Goal: Share content: Share content

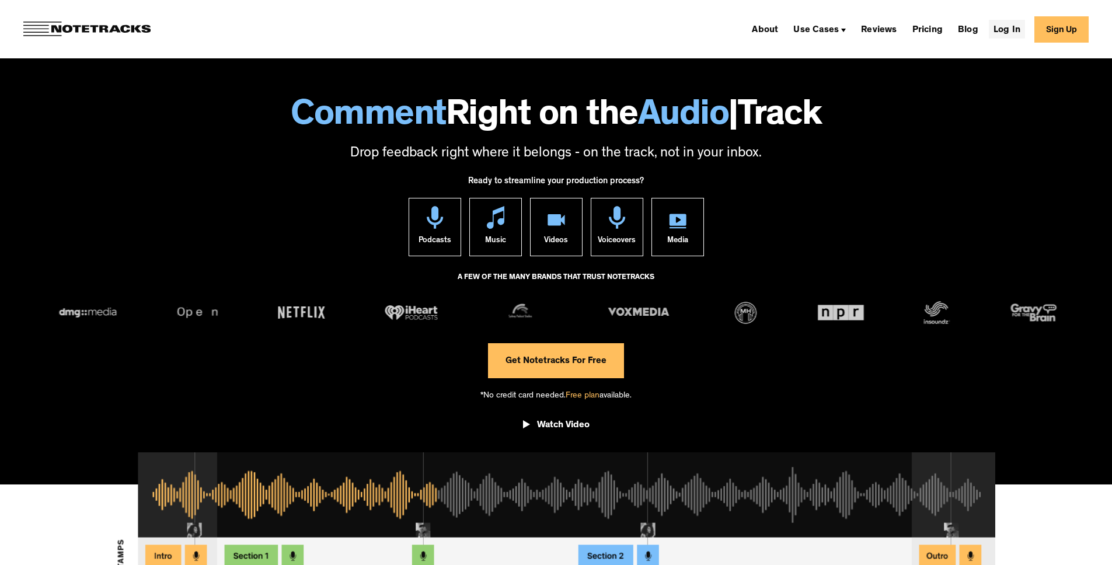
click at [1010, 33] on link "Log In" at bounding box center [1007, 29] width 36 height 19
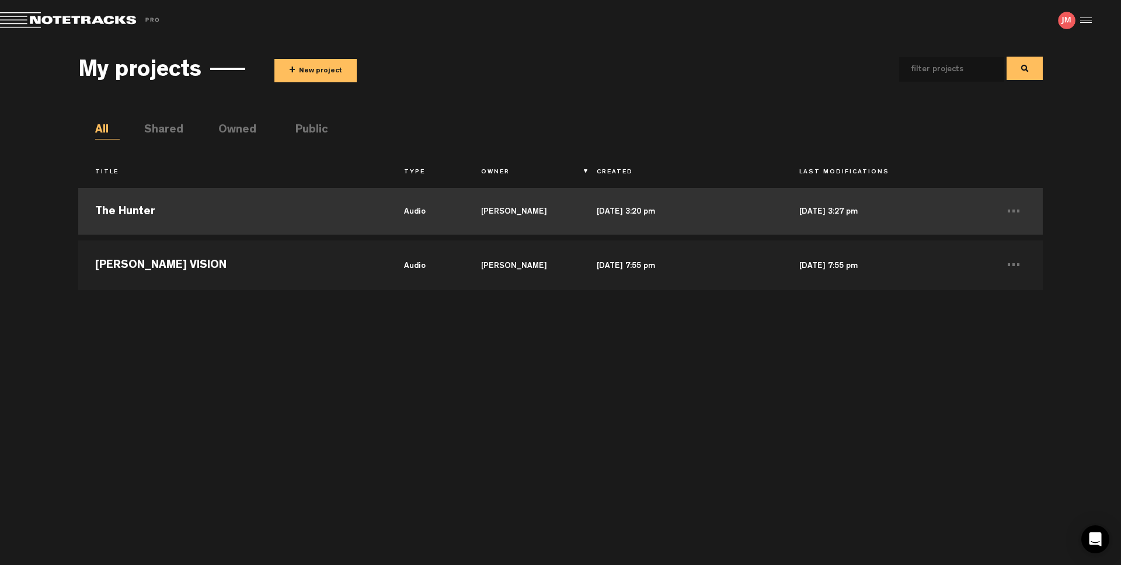
click at [134, 221] on td "The Hunter" at bounding box center [232, 211] width 308 height 53
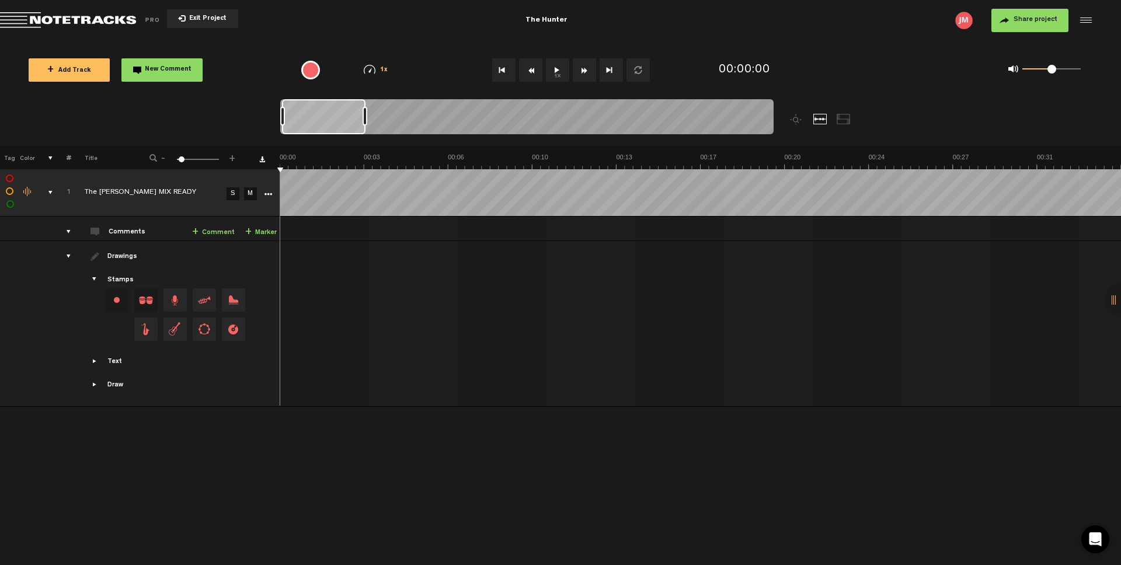
click at [50, 192] on div "comments, stamps & drawings" at bounding box center [46, 193] width 18 height 12
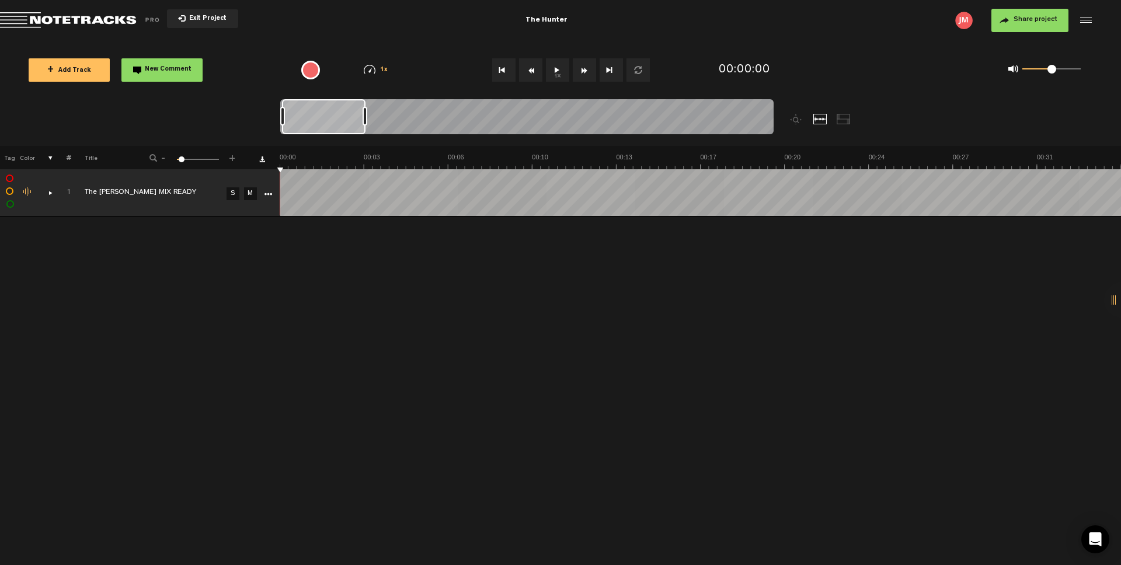
click at [268, 195] on icon "More" at bounding box center [268, 194] width 8 height 8
click at [195, 191] on div "Click to edit the title" at bounding box center [161, 193] width 152 height 12
click at [71, 194] on td "The hunter JM MIX READY The hunter JM MIX READY" at bounding box center [147, 192] width 152 height 47
click at [69, 191] on div "Click to change the order number" at bounding box center [64, 192] width 18 height 11
click at [49, 198] on div "comments, stamps & drawings" at bounding box center [46, 193] width 18 height 12
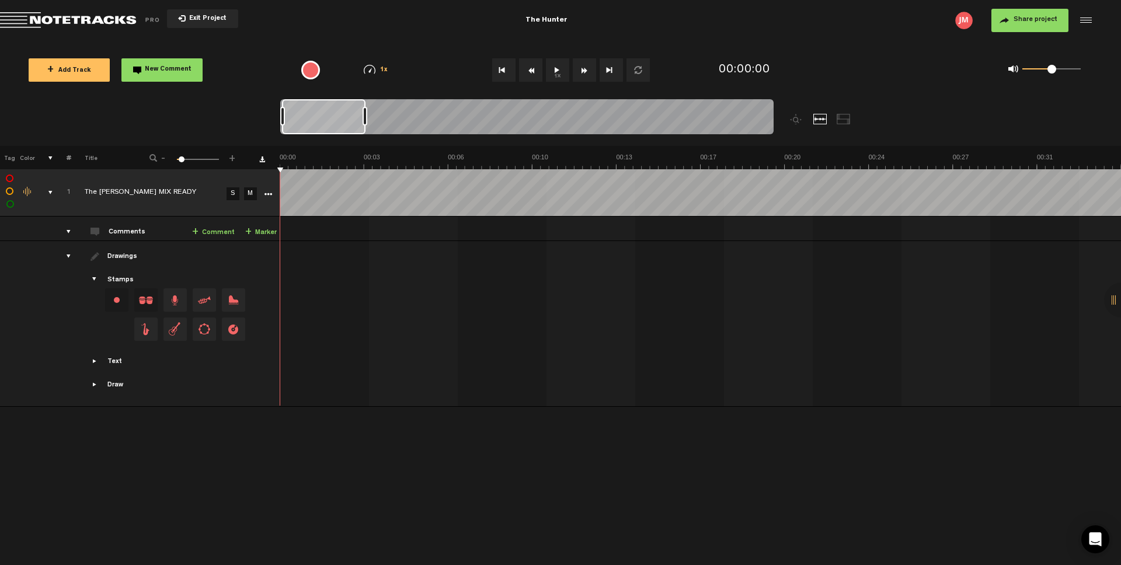
click at [270, 194] on icon "More" at bounding box center [268, 194] width 8 height 8
click at [303, 343] on div "Delete" at bounding box center [312, 341] width 102 height 22
click at [289, 341] on span "Delete" at bounding box center [290, 342] width 26 height 10
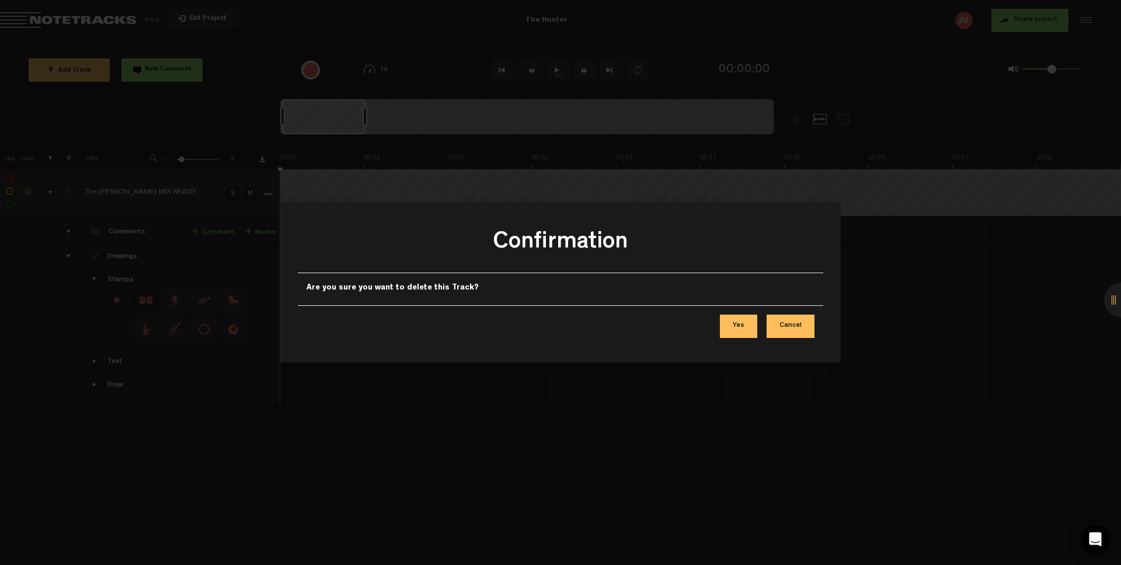
click at [750, 329] on button "Yes" at bounding box center [738, 326] width 37 height 23
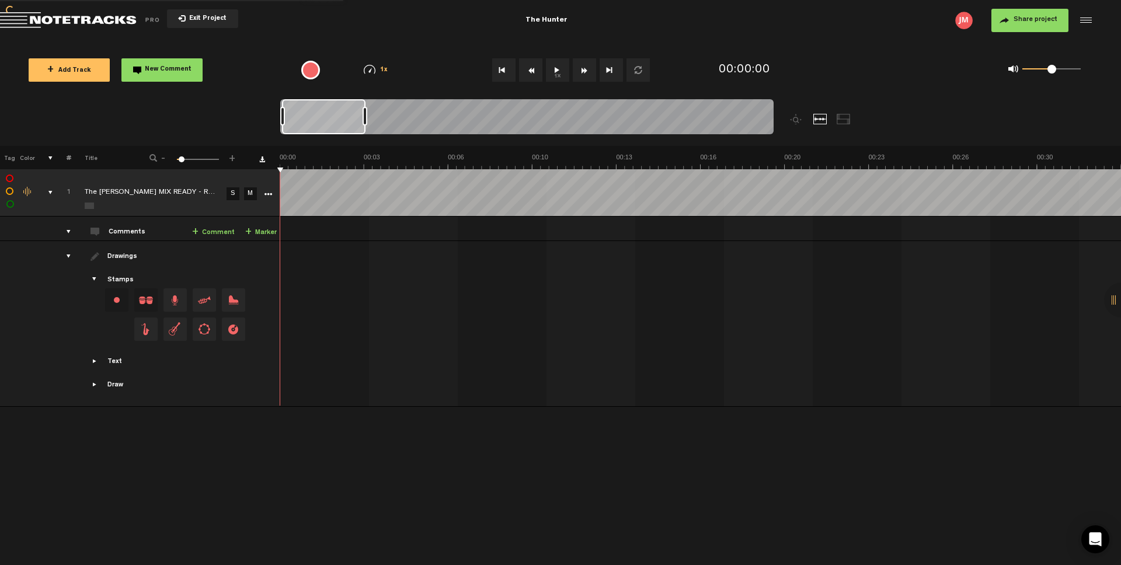
click at [68, 256] on div "drawings" at bounding box center [64, 256] width 18 height 12
click at [52, 192] on div "comments, stamps & drawings" at bounding box center [46, 193] width 18 height 12
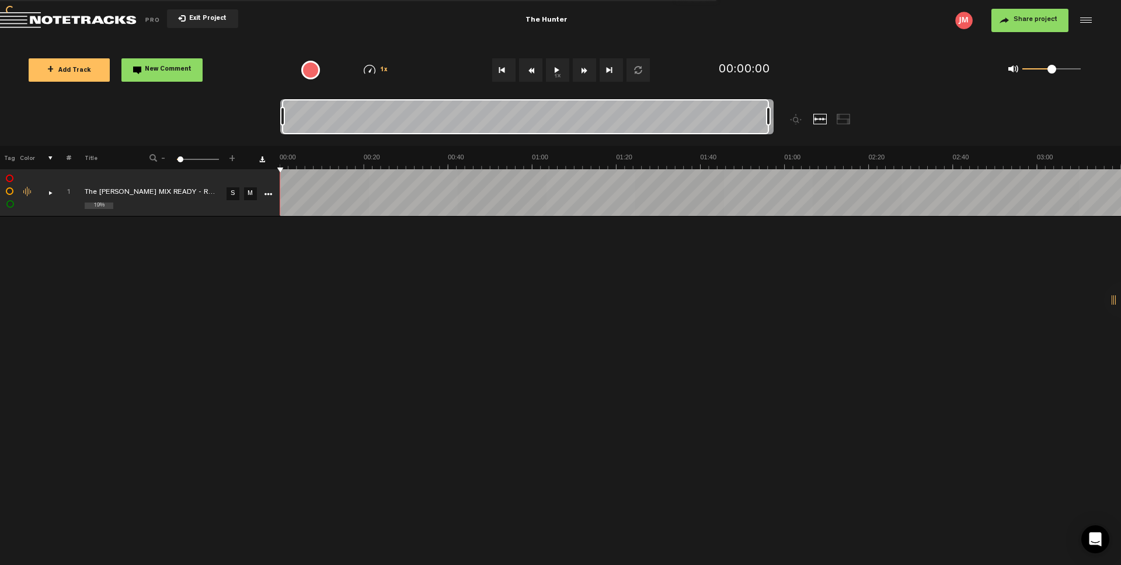
drag, startPoint x: 365, startPoint y: 121, endPoint x: 848, endPoint y: 111, distance: 483.3
click at [848, 111] on div at bounding box center [588, 122] width 616 height 47
click at [1024, 23] on button "Share project" at bounding box center [1029, 20] width 77 height 23
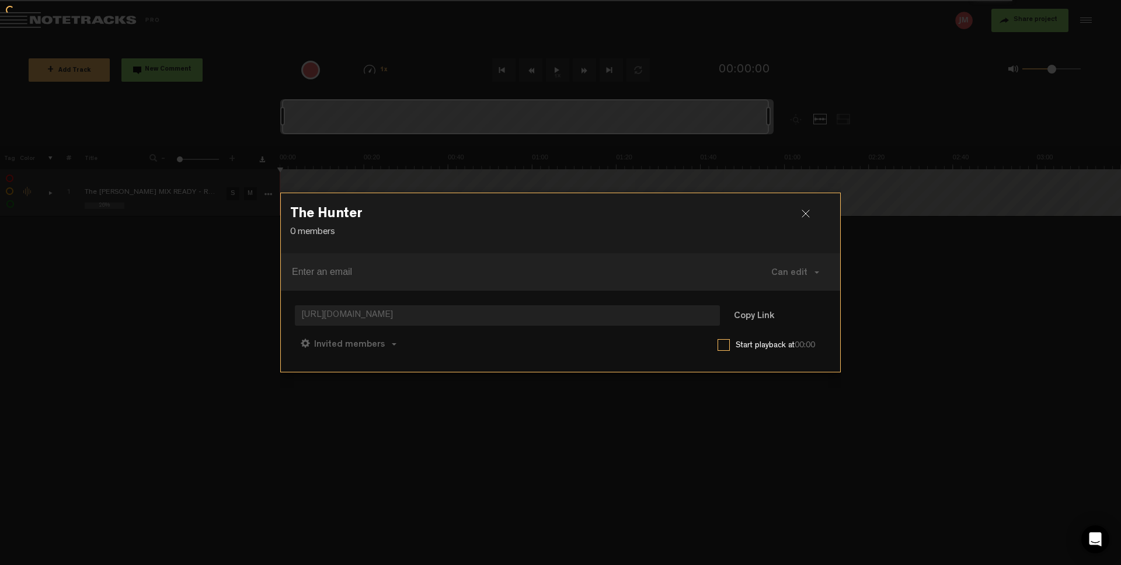
click at [720, 347] on label at bounding box center [723, 345] width 12 height 12
click at [0, 0] on input "checkbox" at bounding box center [0, 0] width 0 height 0
click at [759, 317] on button "Copy Link" at bounding box center [754, 316] width 64 height 23
click at [805, 211] on div at bounding box center [810, 219] width 18 height 18
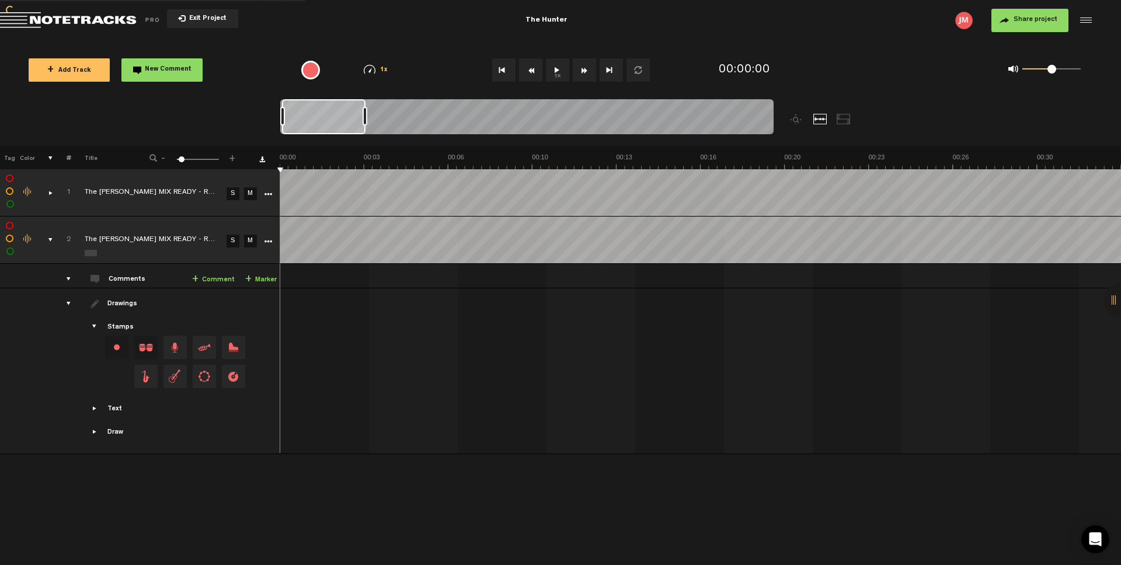
click at [67, 279] on div "comments" at bounding box center [64, 279] width 18 height 12
click at [50, 240] on div "comments, stamps & drawings" at bounding box center [46, 240] width 18 height 12
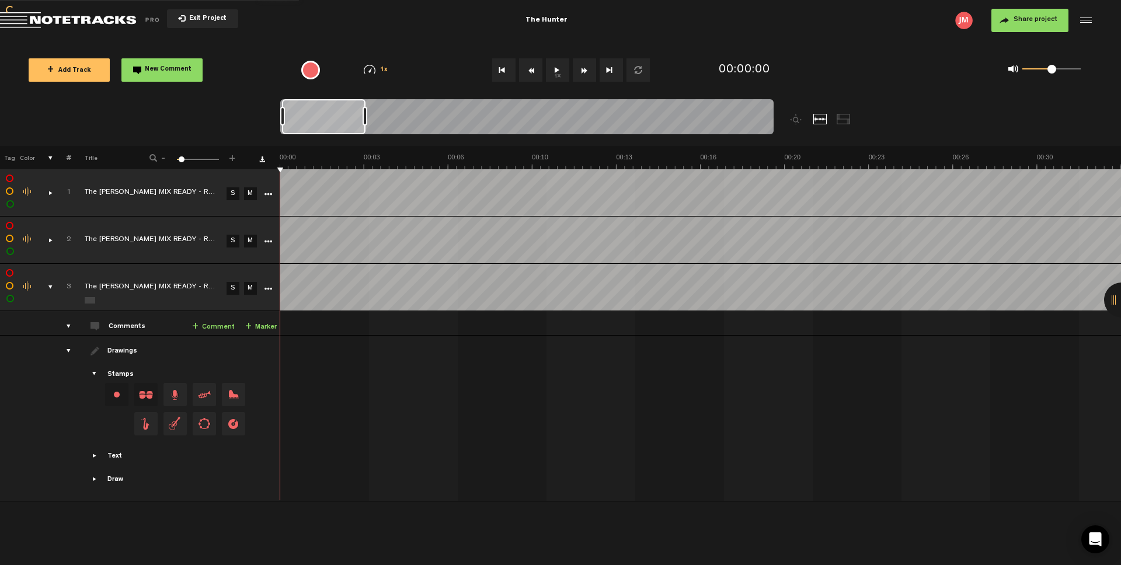
drag, startPoint x: 67, startPoint y: 326, endPoint x: 61, endPoint y: 318, distance: 10.0
click at [66, 326] on div "comments" at bounding box center [64, 326] width 18 height 12
click at [51, 288] on div "comments, stamps & drawings" at bounding box center [46, 287] width 18 height 12
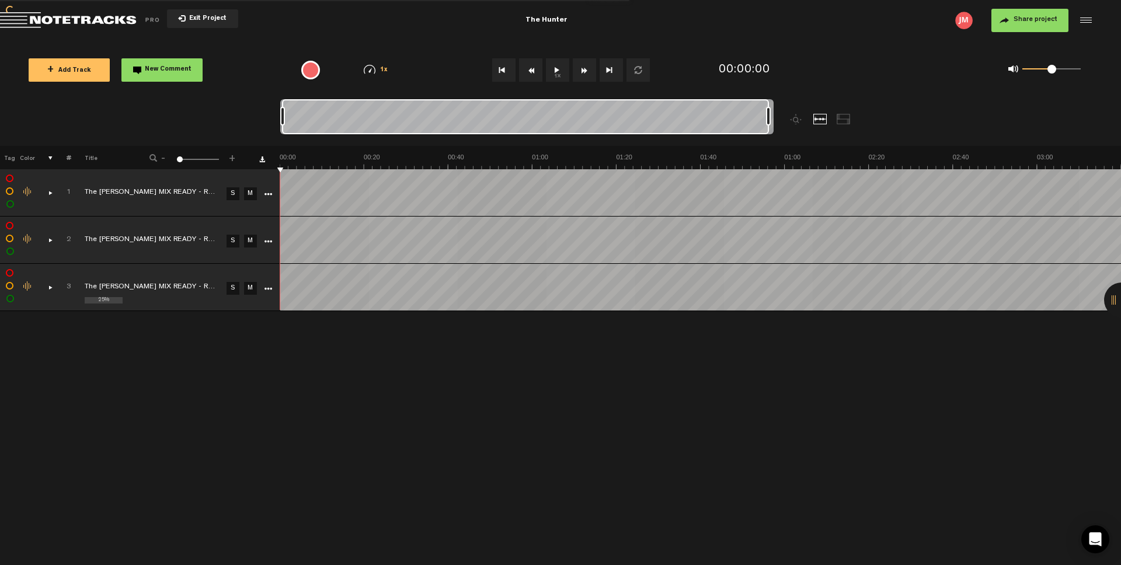
drag, startPoint x: 363, startPoint y: 115, endPoint x: 839, endPoint y: 128, distance: 475.8
click at [839, 128] on div at bounding box center [588, 122] width 616 height 47
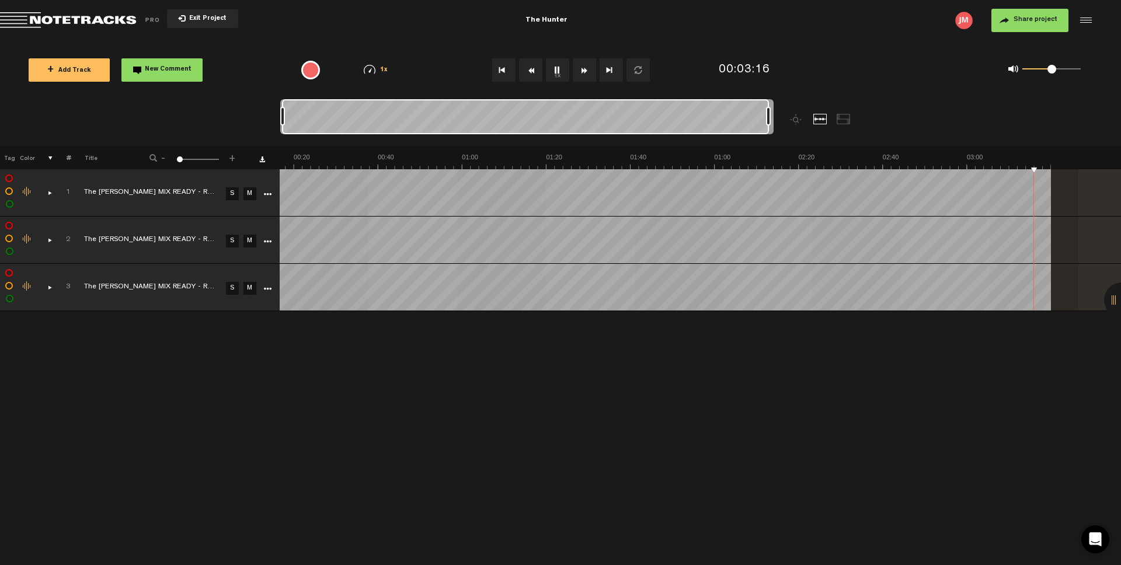
click at [554, 72] on button "1x" at bounding box center [557, 69] width 23 height 23
